Goal: Information Seeking & Learning: Learn about a topic

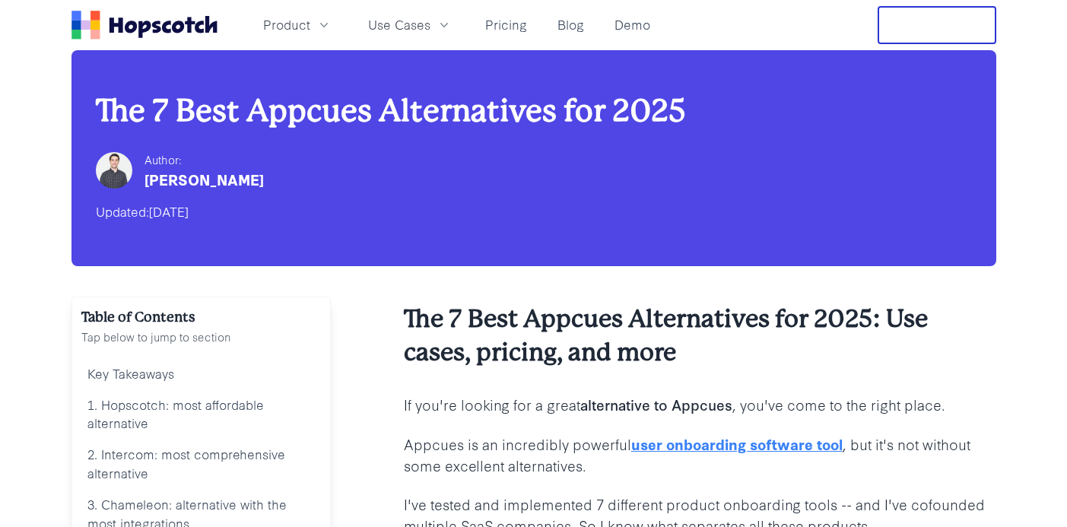
click at [139, 24] on icon "Home" at bounding box center [144, 29] width 12 height 17
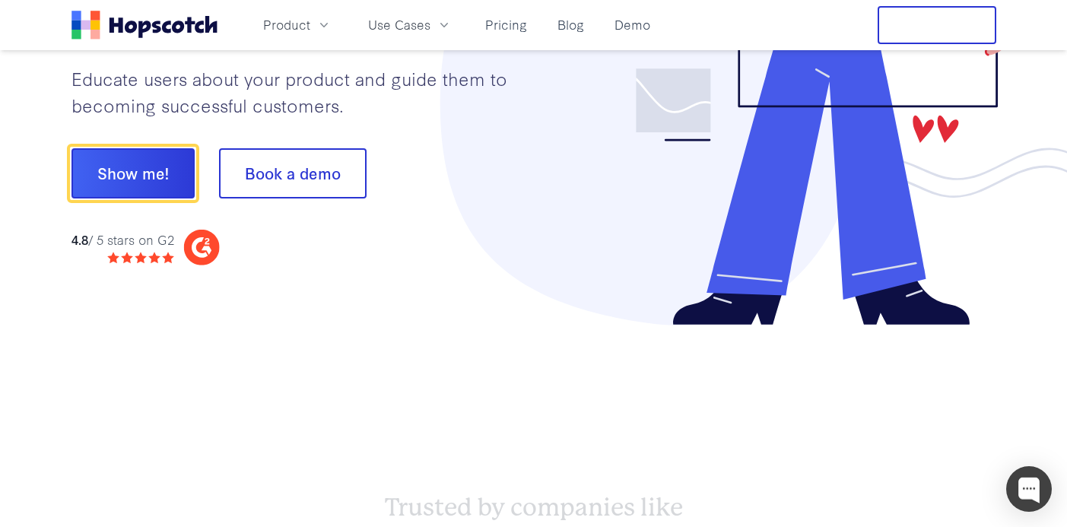
scroll to position [295, 0]
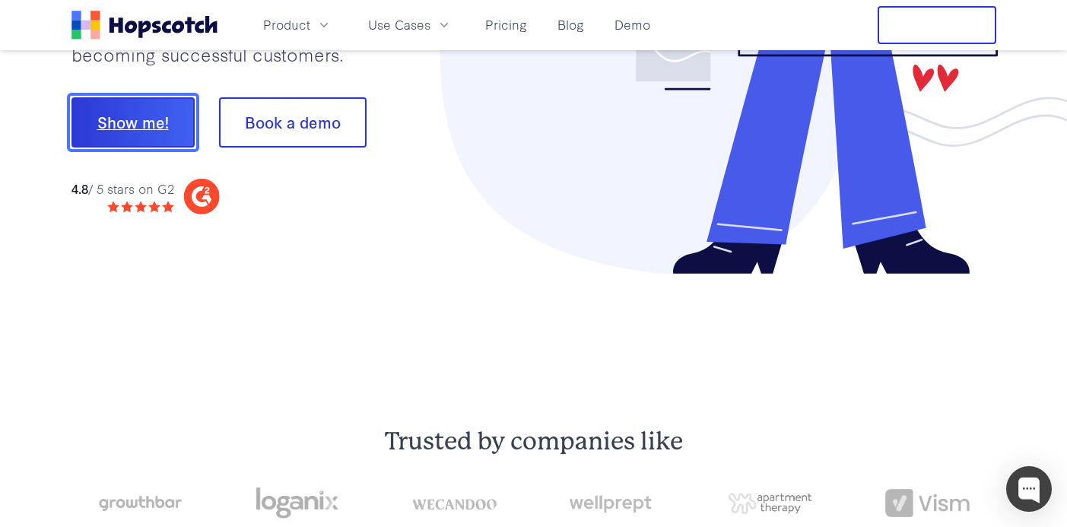
click at [152, 127] on button "Show me!" at bounding box center [132, 122] width 123 height 50
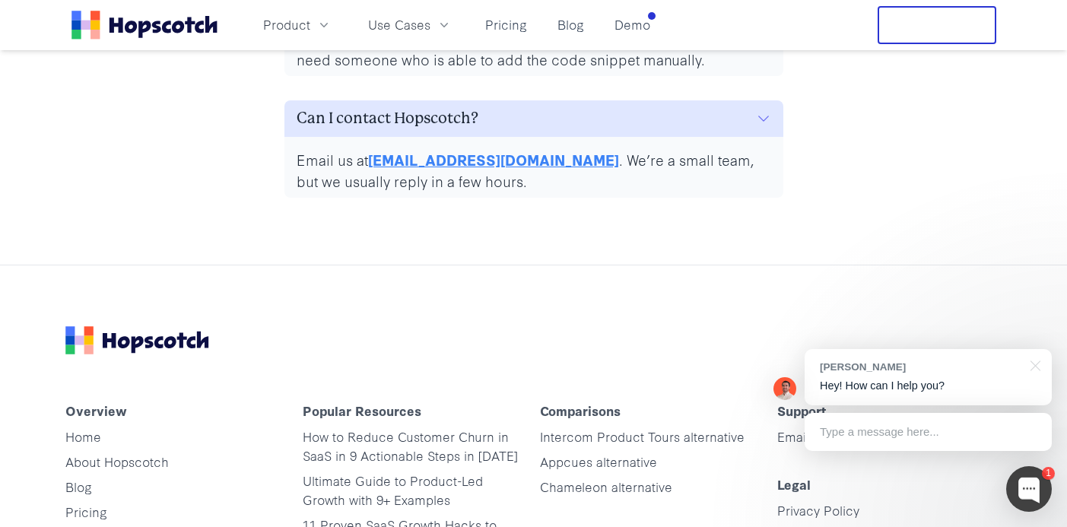
scroll to position [7410, 0]
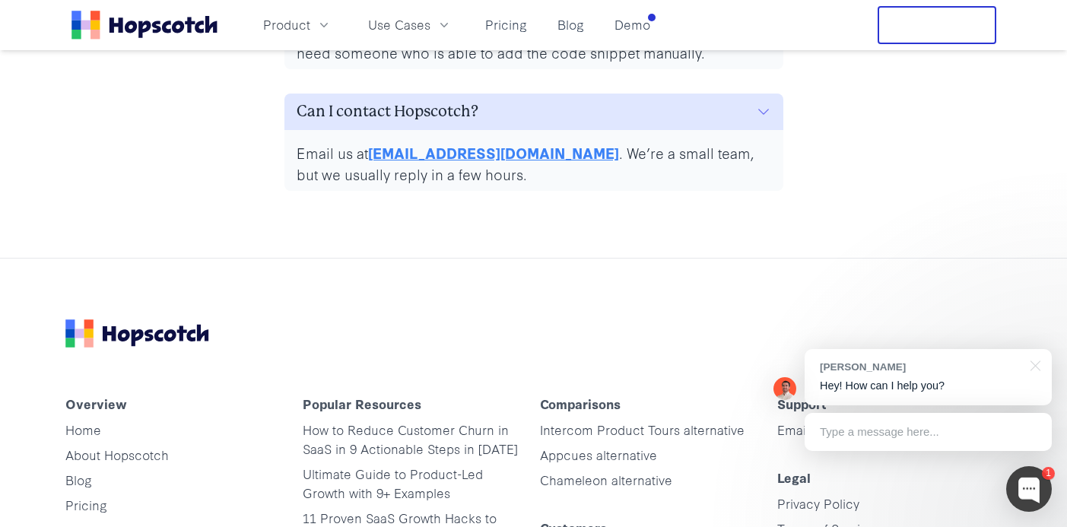
click at [177, 29] on icon "Home" at bounding box center [177, 27] width 12 height 12
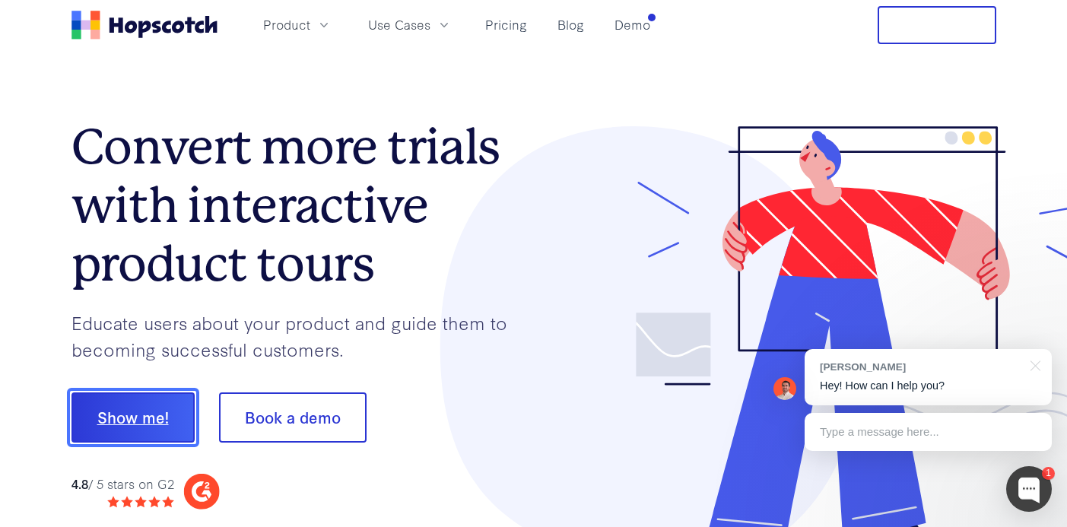
click at [161, 414] on button "Show me!" at bounding box center [132, 417] width 123 height 50
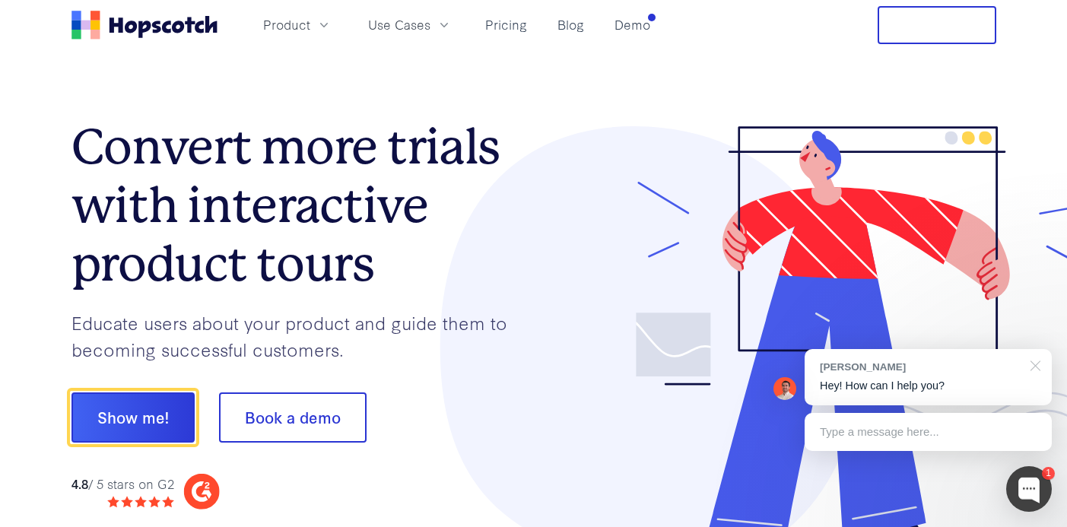
click at [1030, 366] on div at bounding box center [1033, 364] width 38 height 31
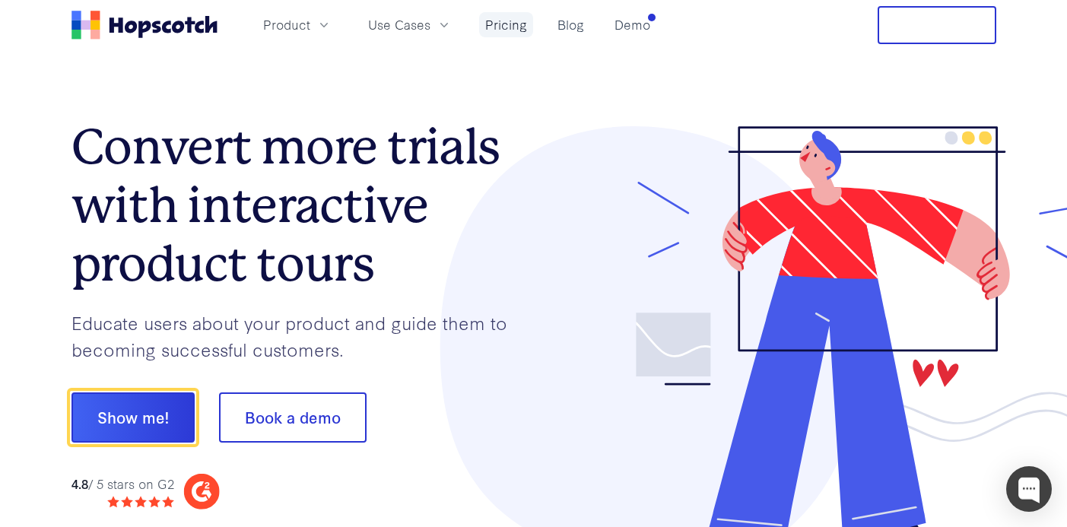
click at [490, 27] on link "Pricing" at bounding box center [506, 24] width 54 height 25
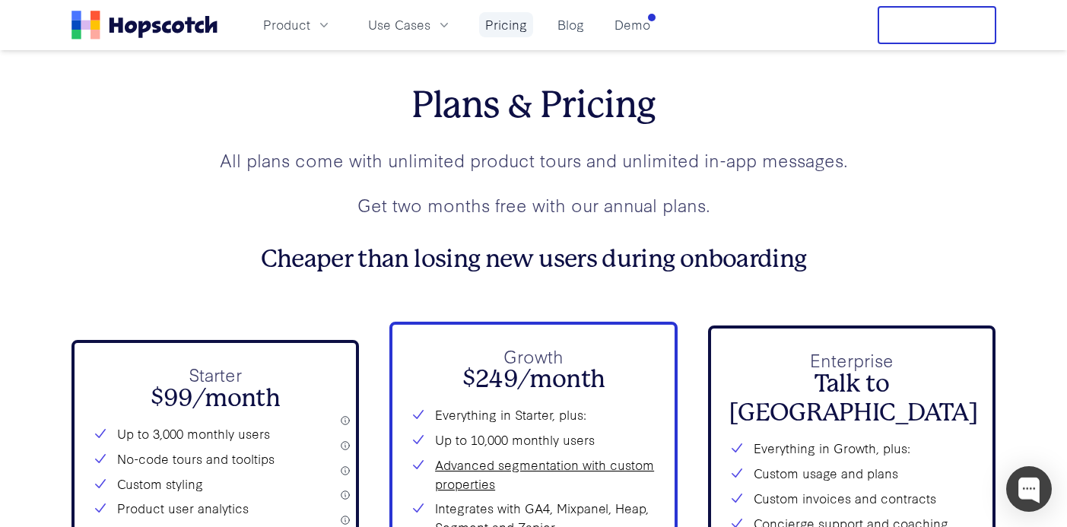
scroll to position [5253, 0]
click at [442, 26] on icon "button" at bounding box center [444, 25] width 8 height 5
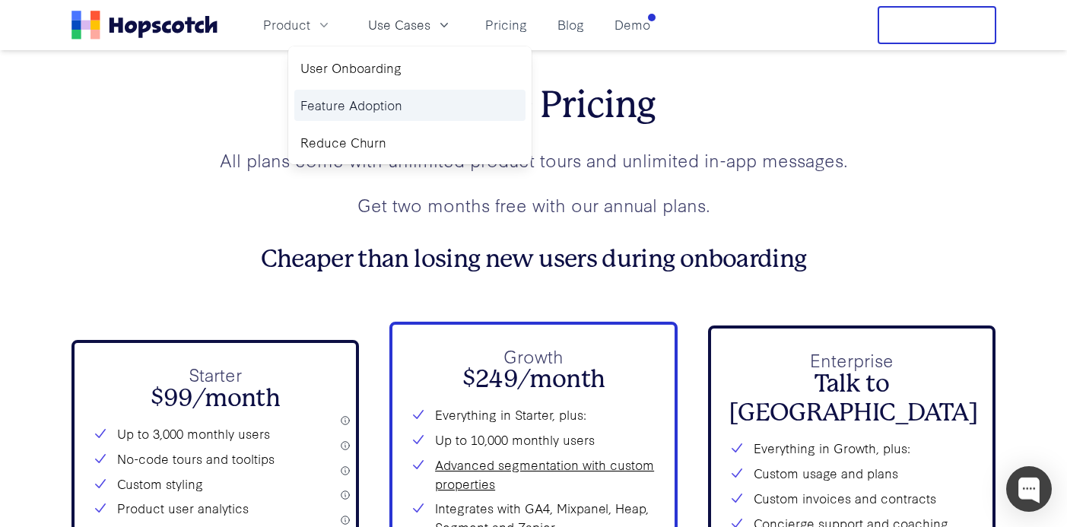
click at [391, 109] on link "Feature Adoption" at bounding box center [409, 105] width 231 height 31
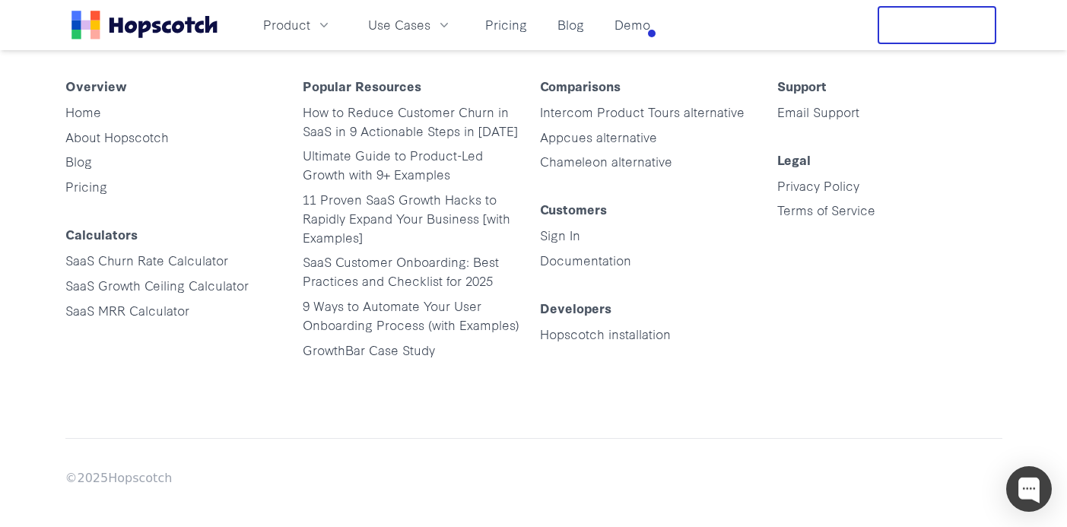
scroll to position [4404, 0]
